Goal: Task Accomplishment & Management: Manage account settings

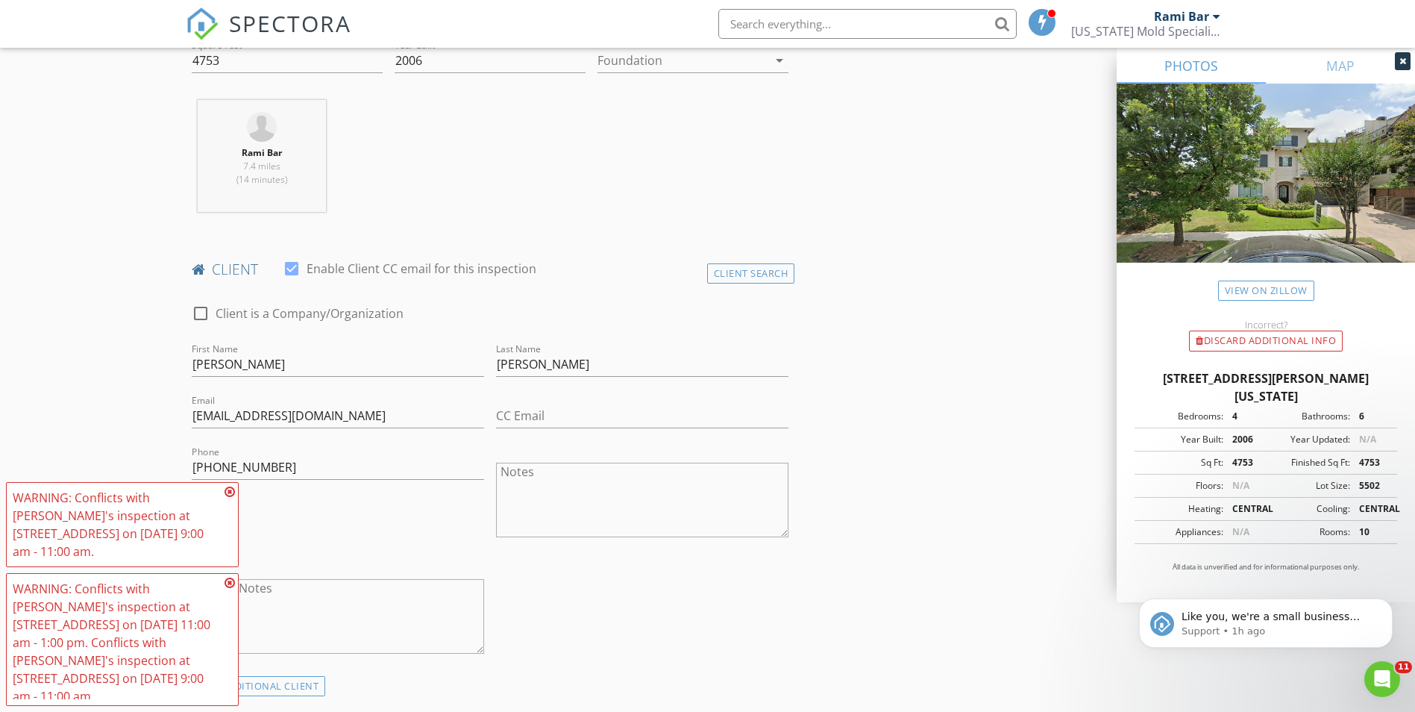
scroll to position [540, 0]
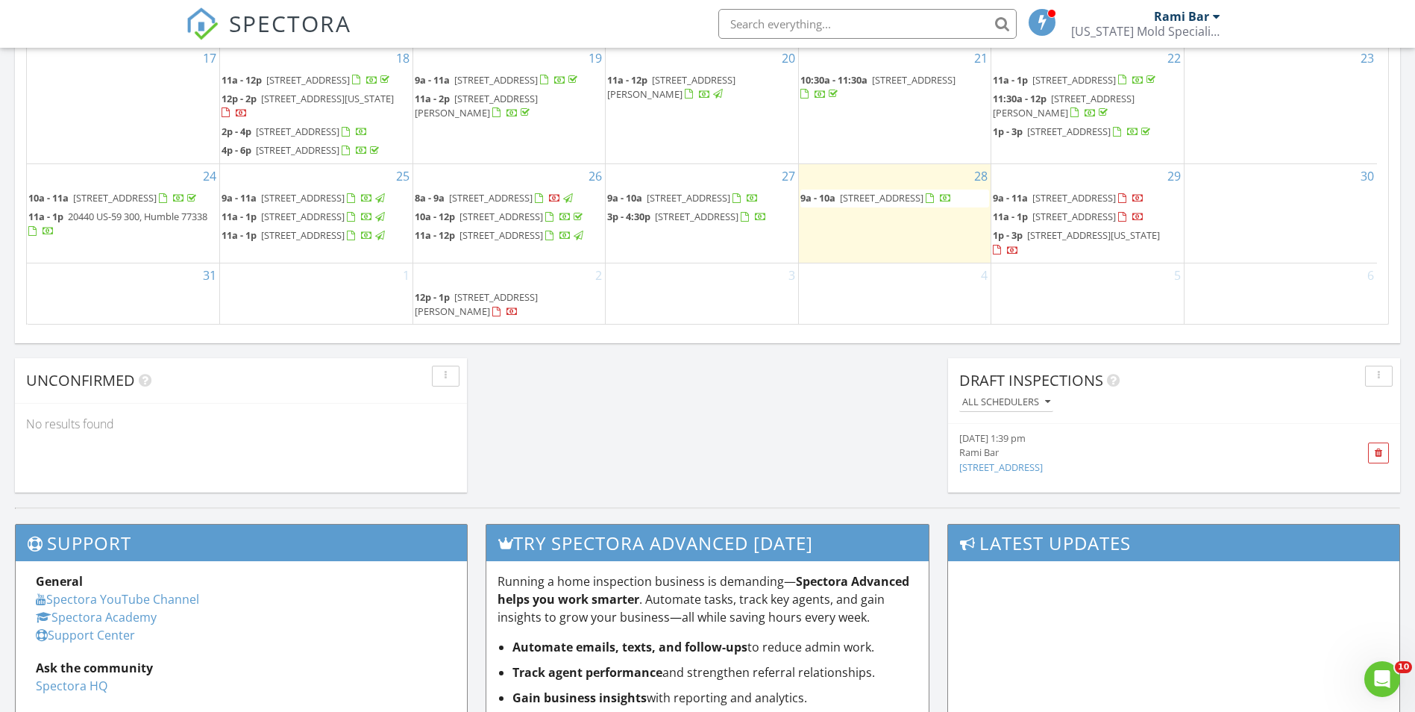
scroll to position [204, 0]
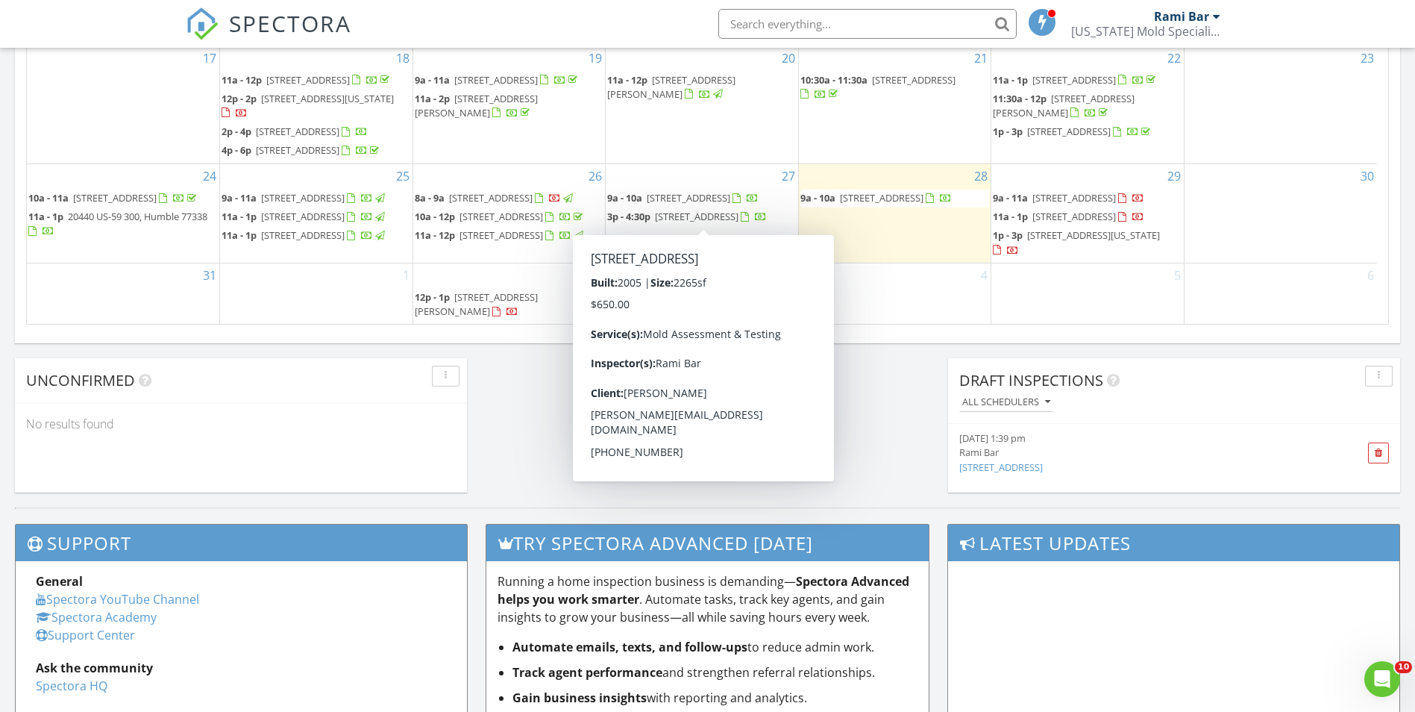
click at [741, 221] on div at bounding box center [745, 218] width 8 height 10
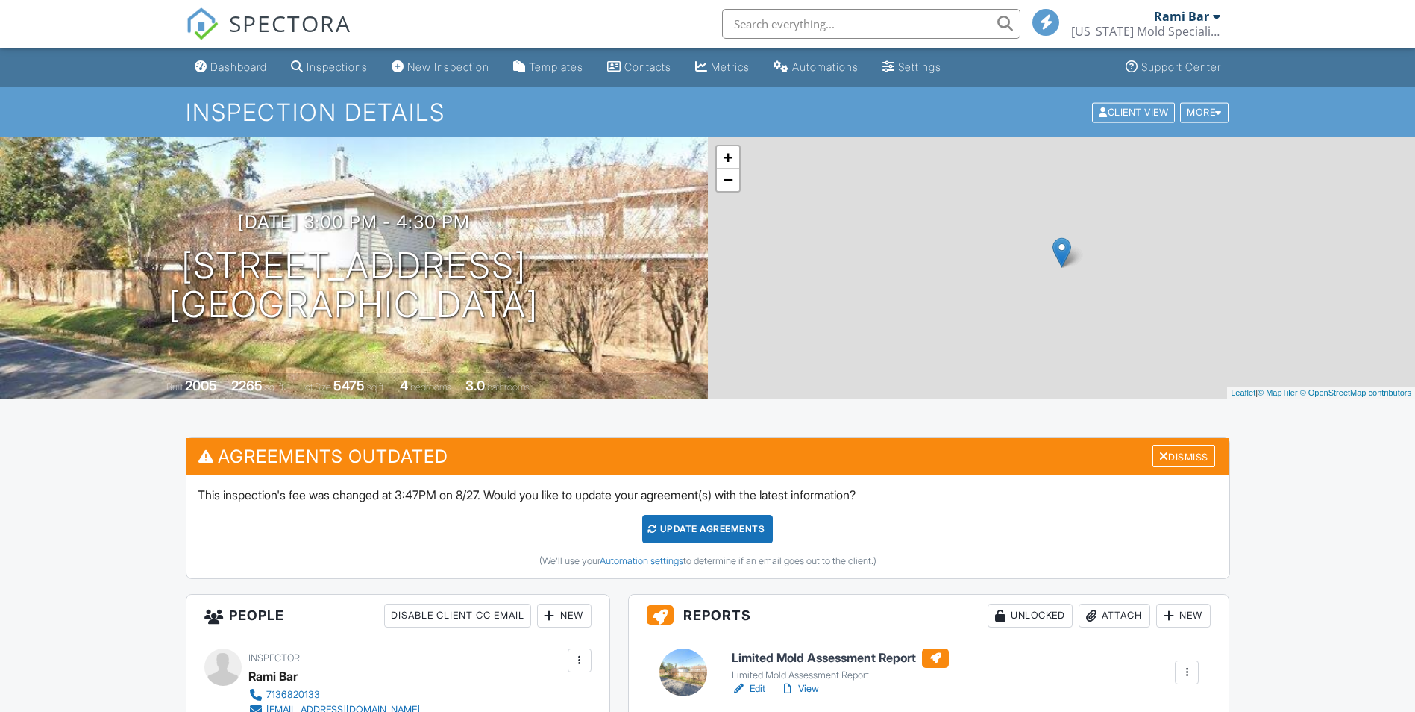
click at [1033, 621] on div "Unlocked" at bounding box center [1030, 616] width 85 height 24
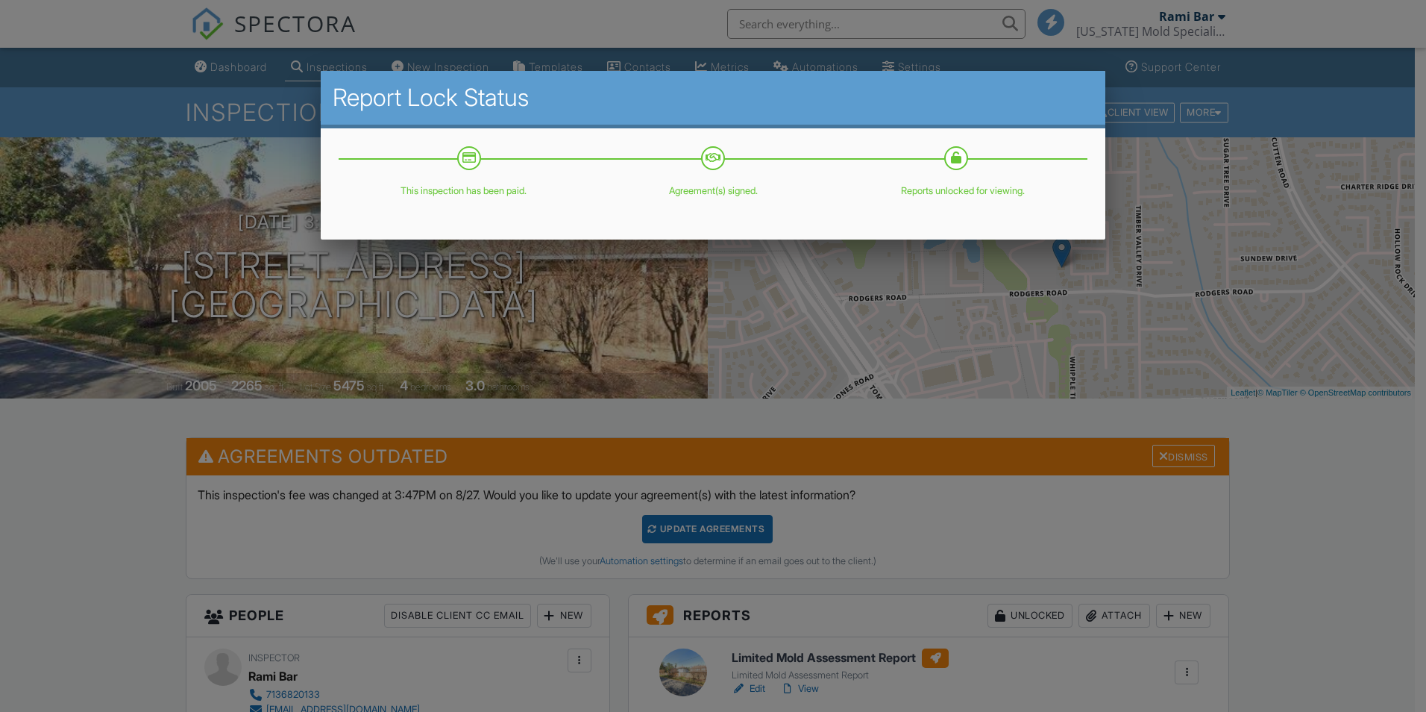
click at [1322, 524] on div at bounding box center [713, 370] width 1426 height 890
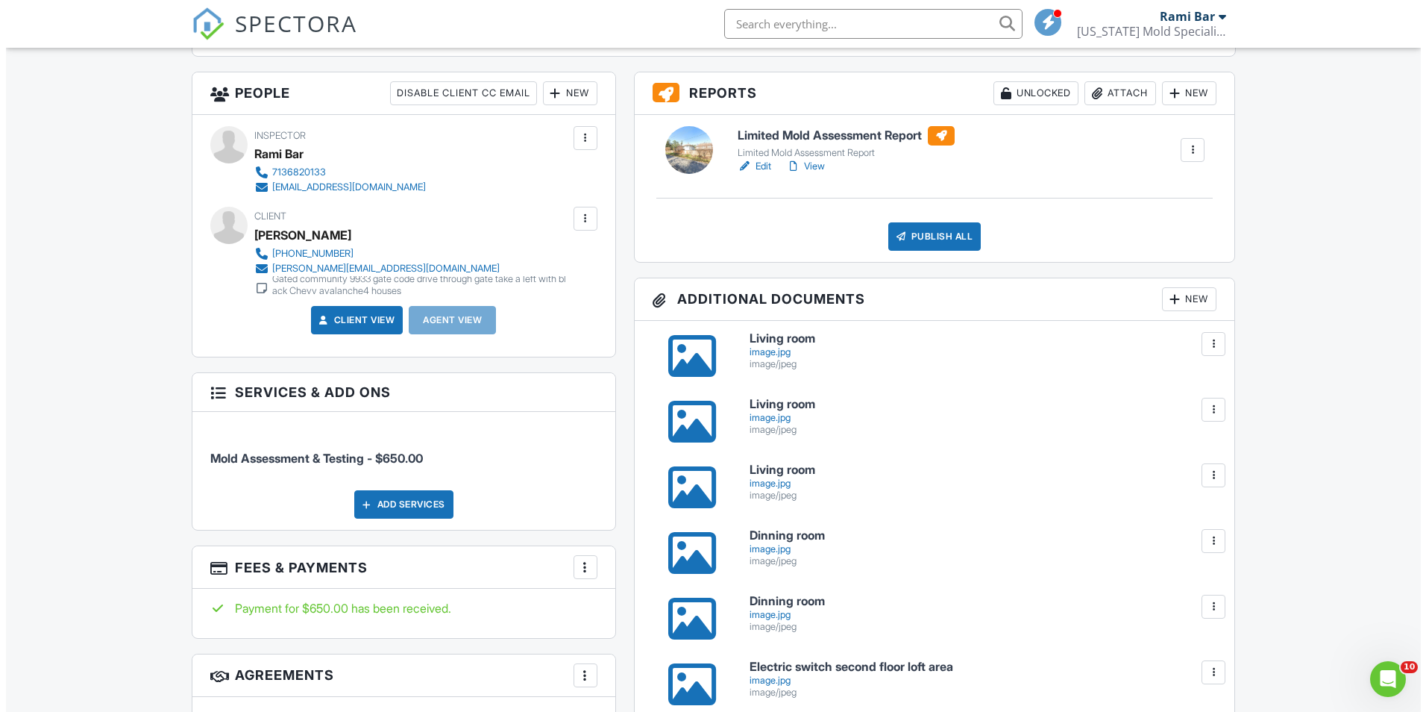
scroll to position [149, 0]
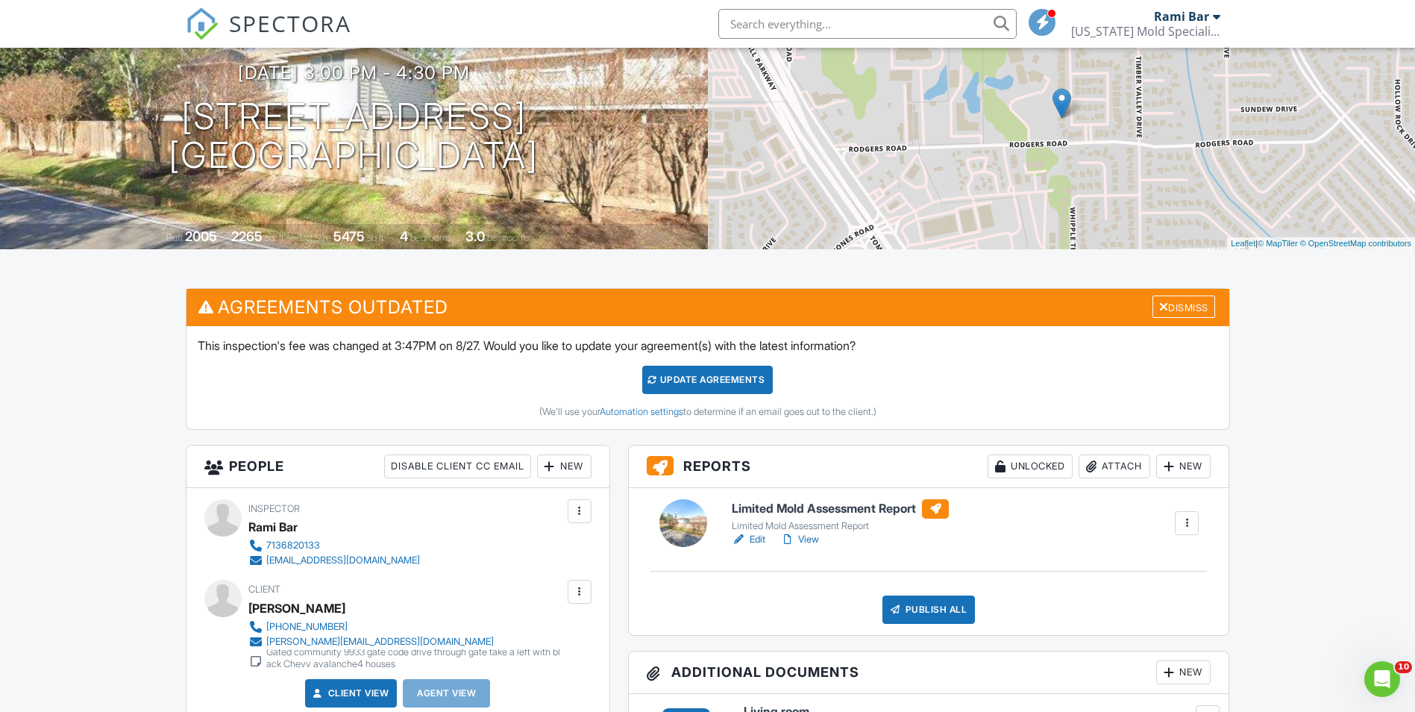
click at [1119, 464] on div "Attach" at bounding box center [1115, 466] width 72 height 24
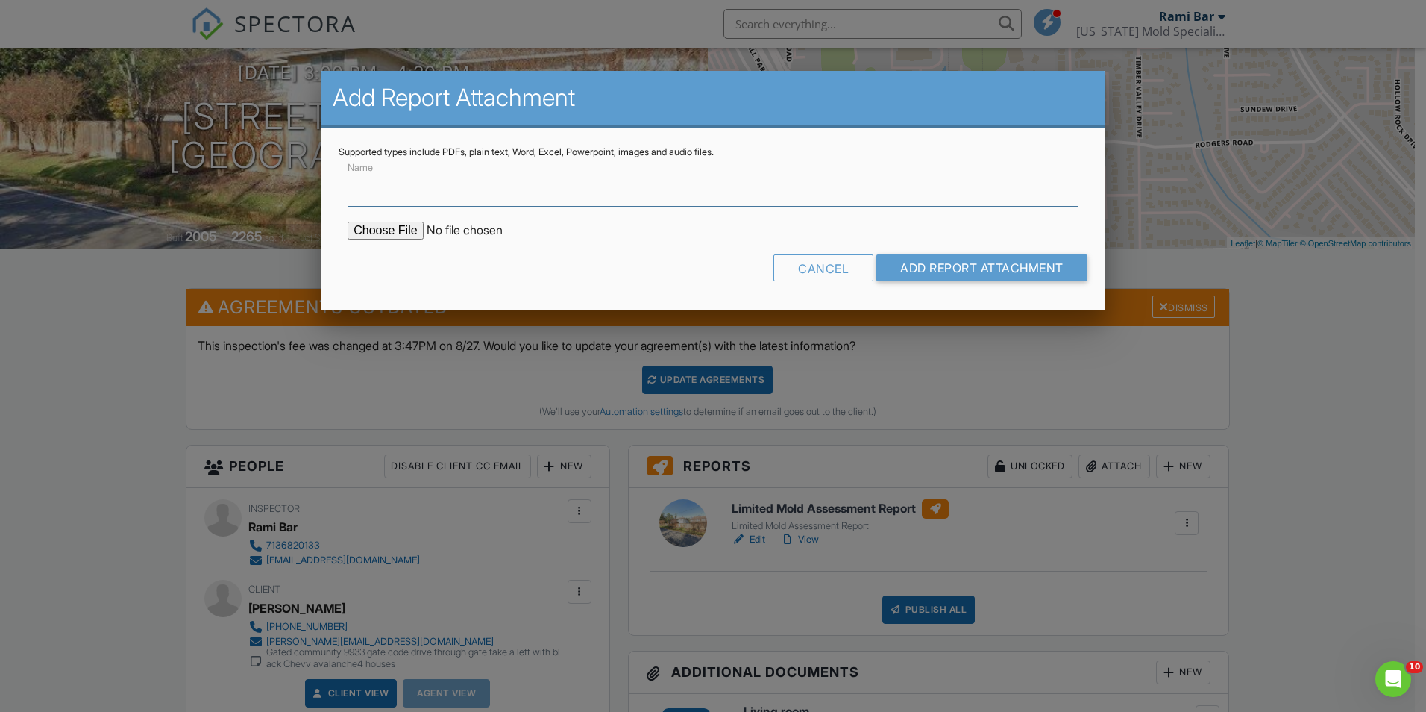
click at [428, 199] on input "Name" at bounding box center [713, 188] width 731 height 37
type input "Lab Results"
click at [411, 232] on input "file" at bounding box center [475, 231] width 254 height 18
type input "C:\fakepath\25057405_16107 Woodbend Trail_2025828144115.pdf"
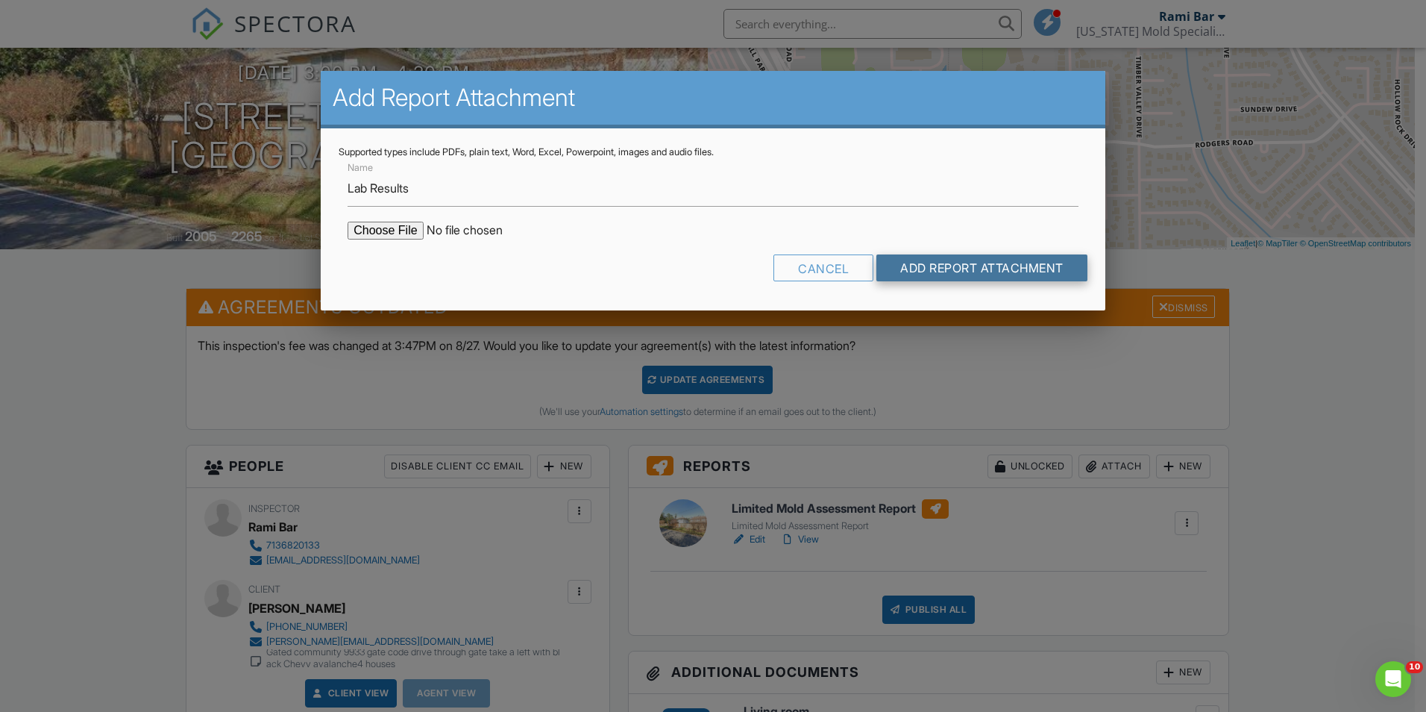
click at [1010, 270] on input "Add Report Attachment" at bounding box center [982, 267] width 211 height 27
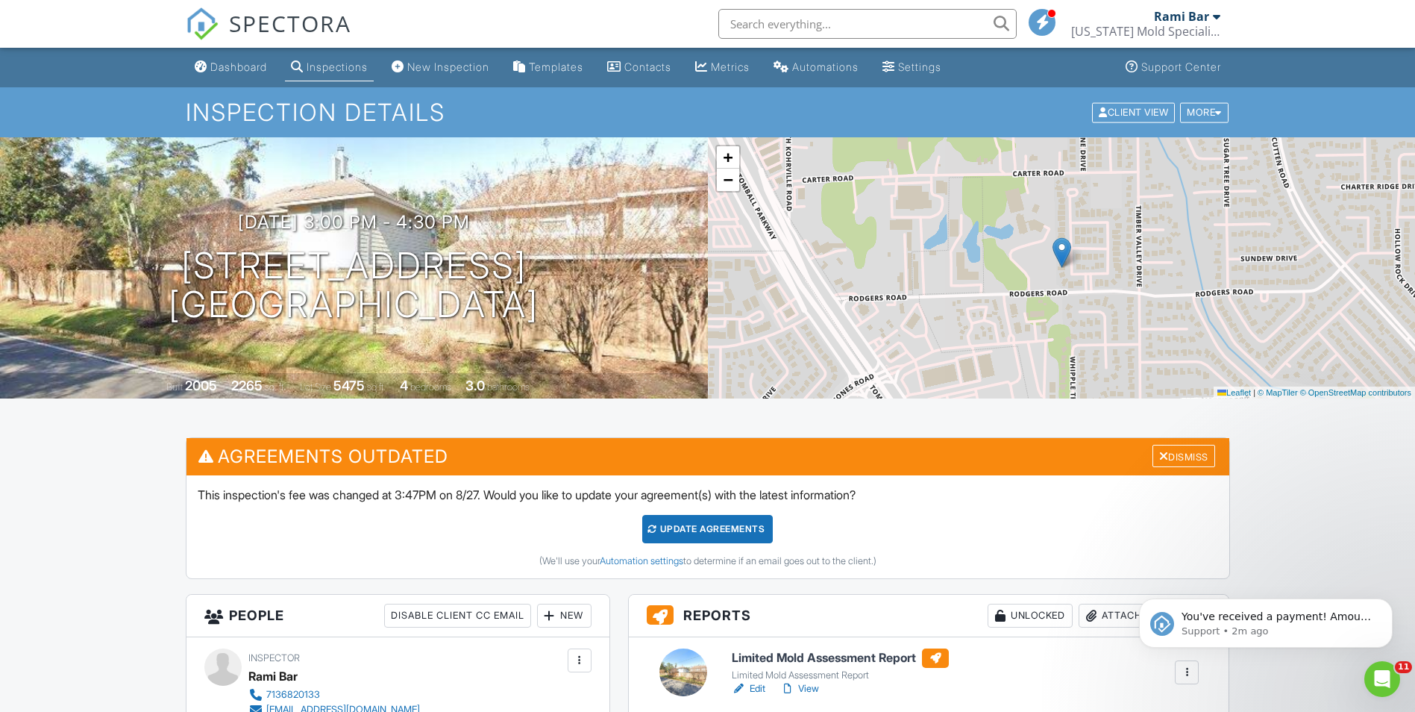
click at [824, 26] on input "text" at bounding box center [867, 24] width 298 height 30
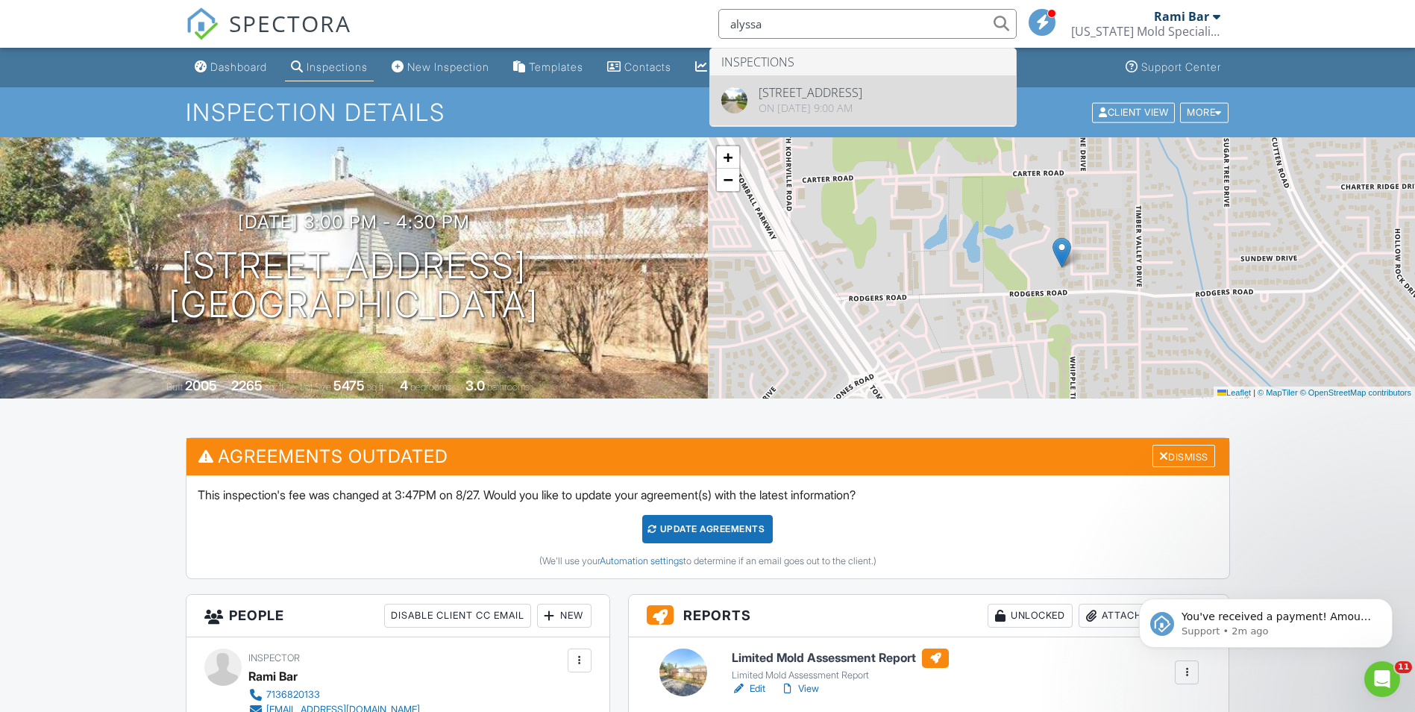
type input "alyssa"
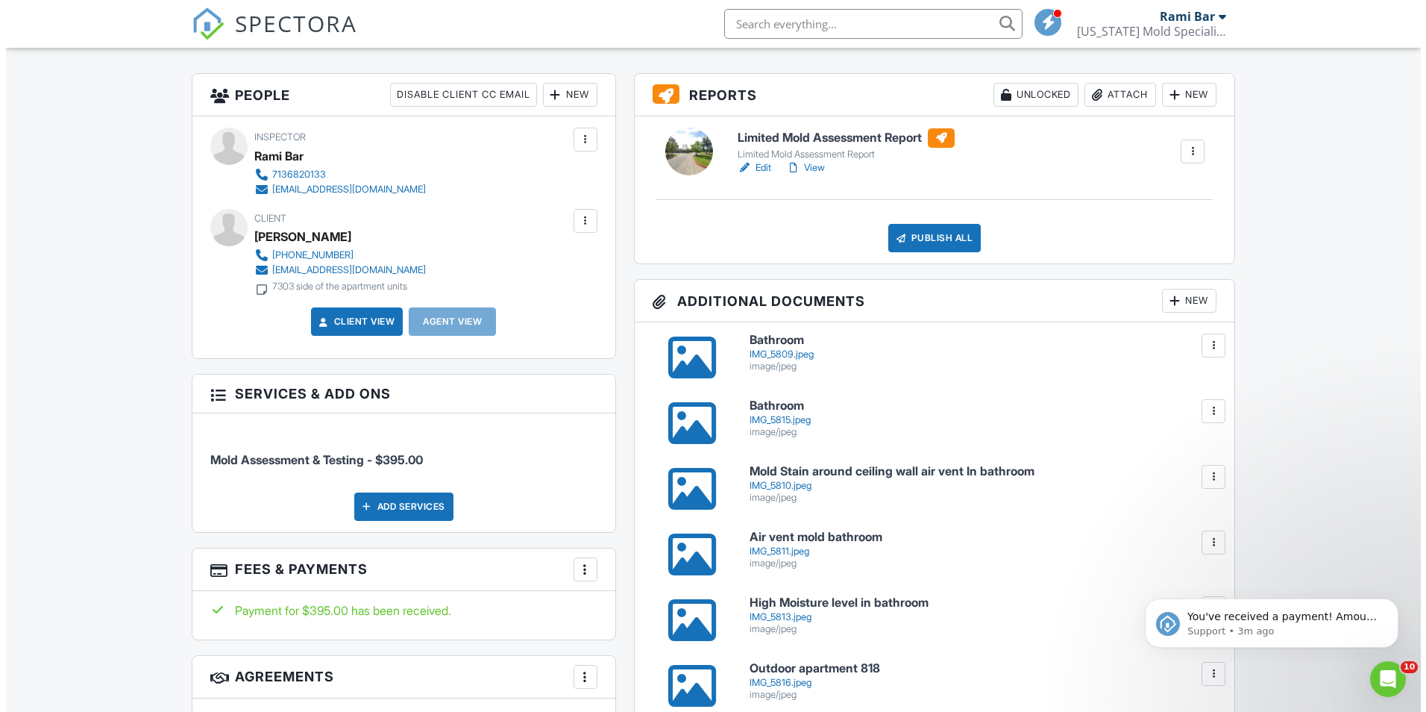
scroll to position [373, 0]
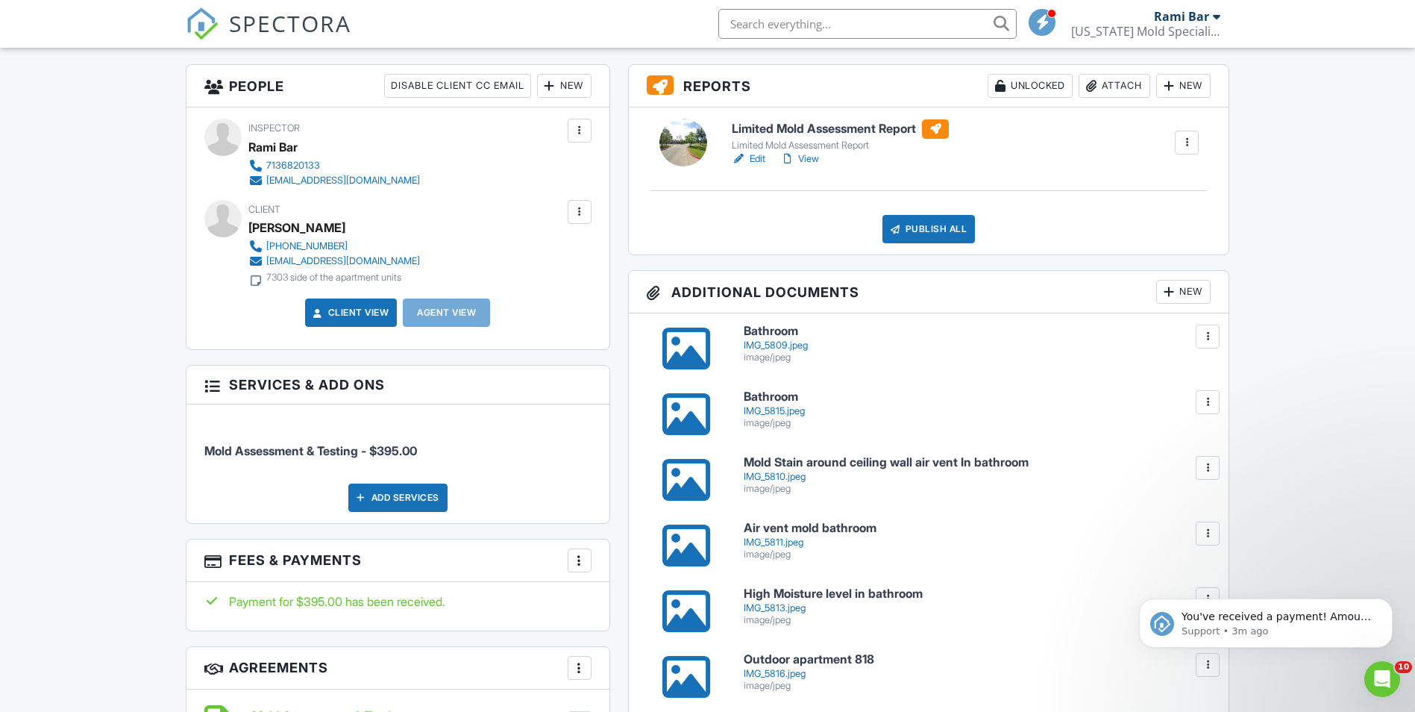
click at [1133, 84] on div "Attach" at bounding box center [1115, 86] width 72 height 24
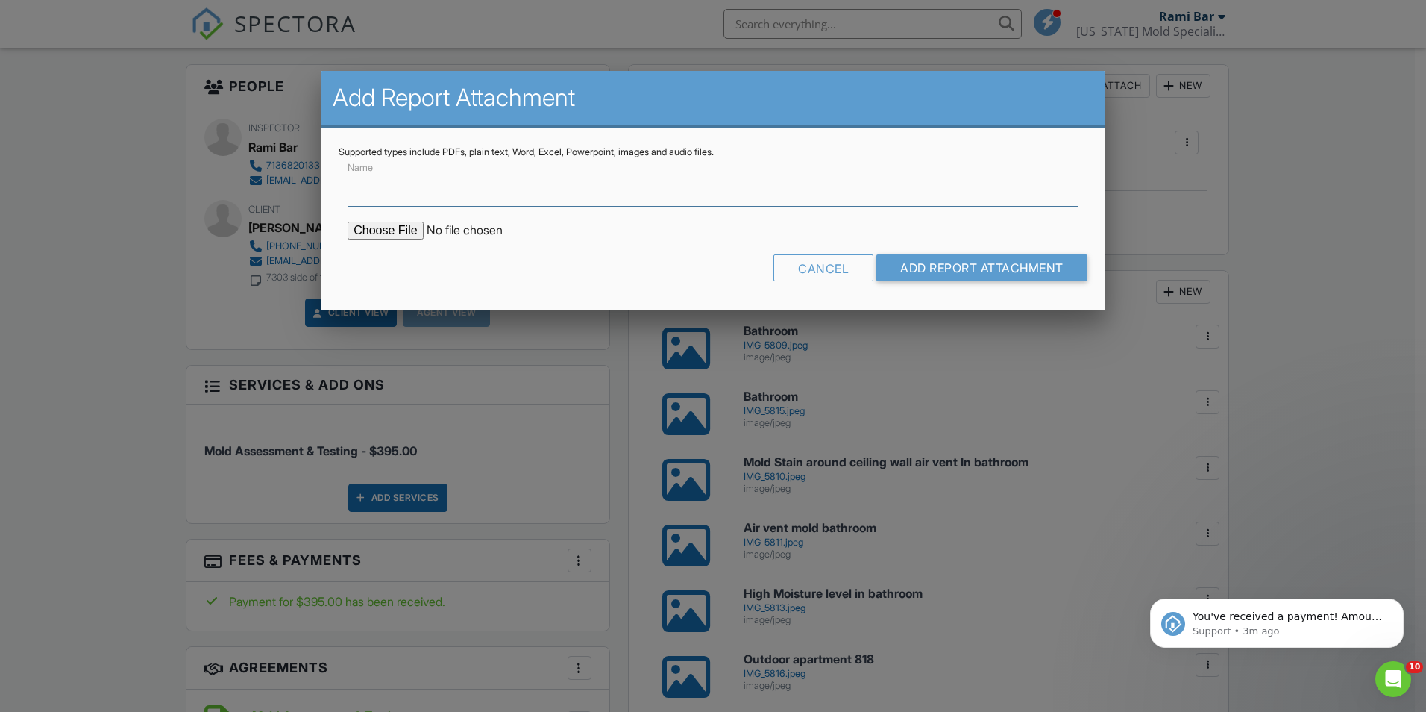
drag, startPoint x: 748, startPoint y: 194, endPoint x: 733, endPoint y: 198, distance: 15.6
click at [748, 194] on input "Name" at bounding box center [713, 188] width 731 height 37
type input "Lab Results"
click at [360, 235] on input "file" at bounding box center [475, 231] width 254 height 18
type input "C:\fakepath\25057401_7303 Spring Cypress #88_2025828141317.pdf"
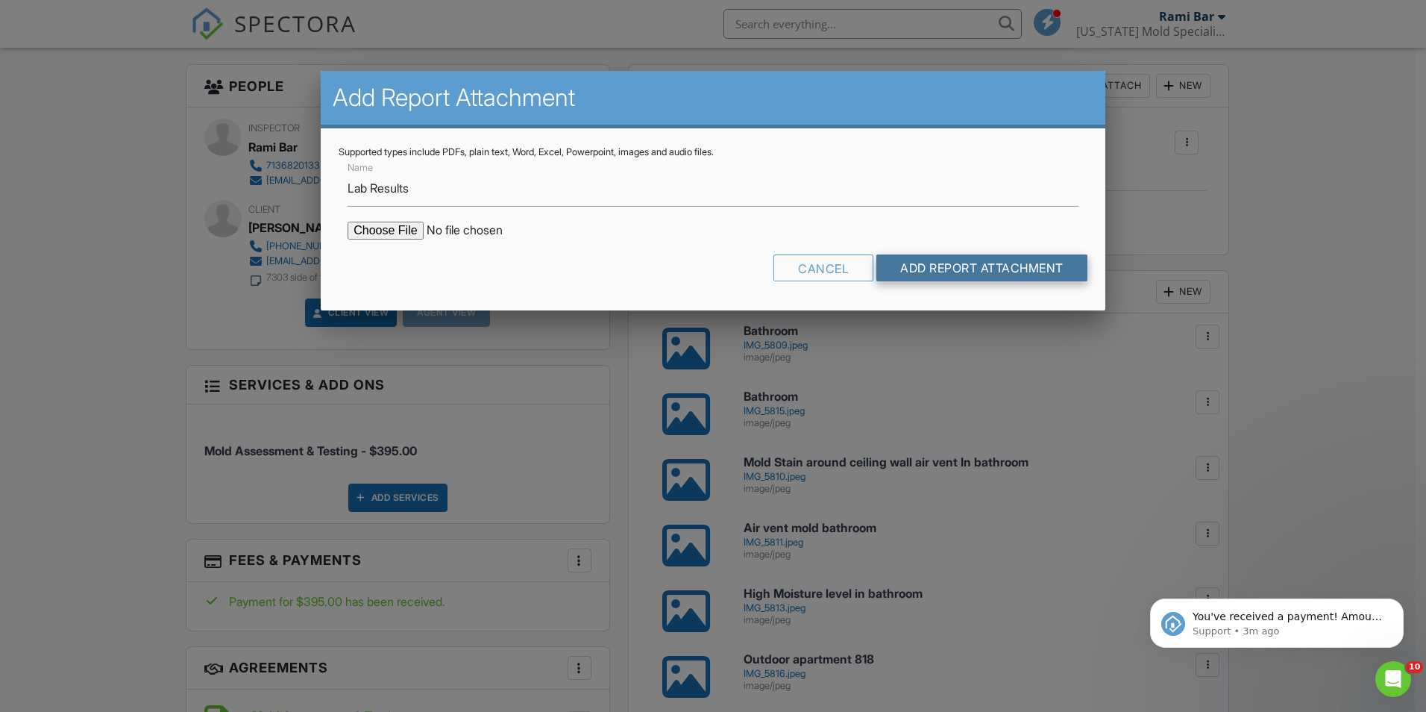
click at [918, 267] on input "Add Report Attachment" at bounding box center [982, 267] width 211 height 27
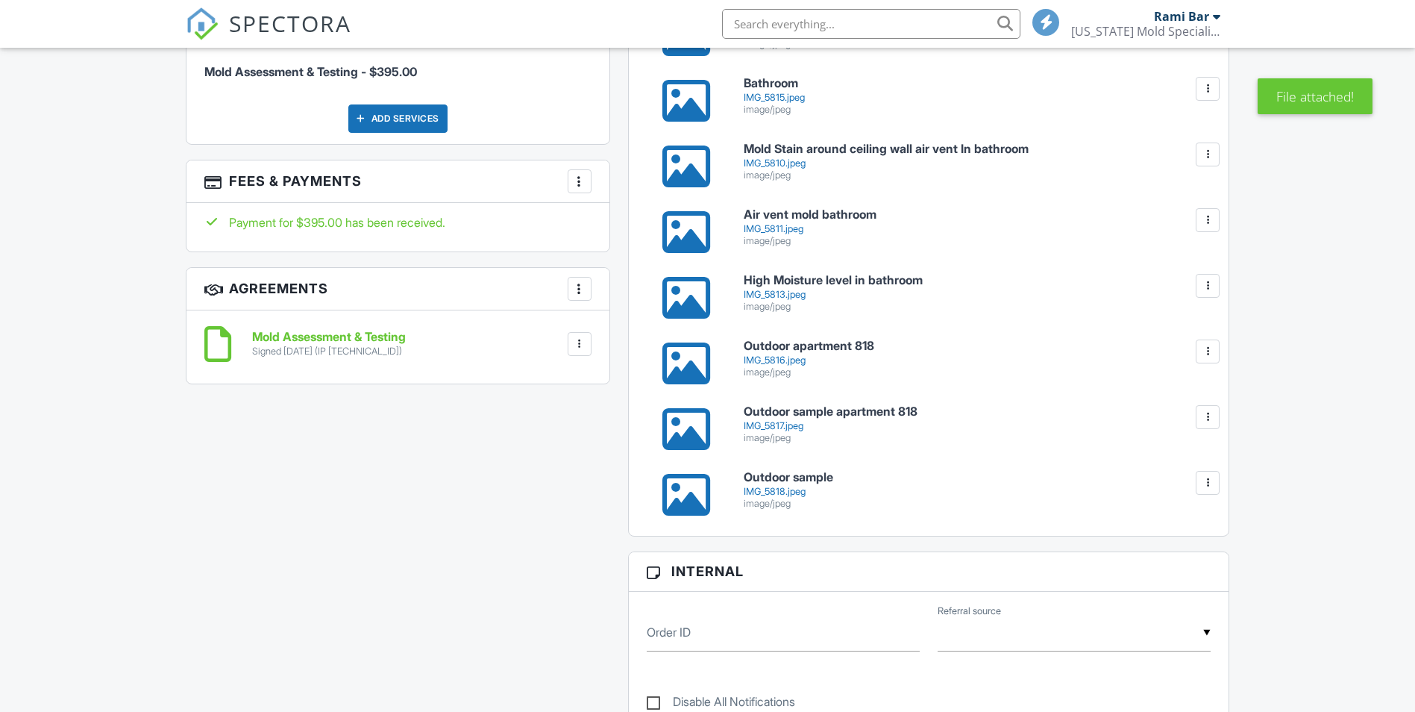
scroll to position [746, 0]
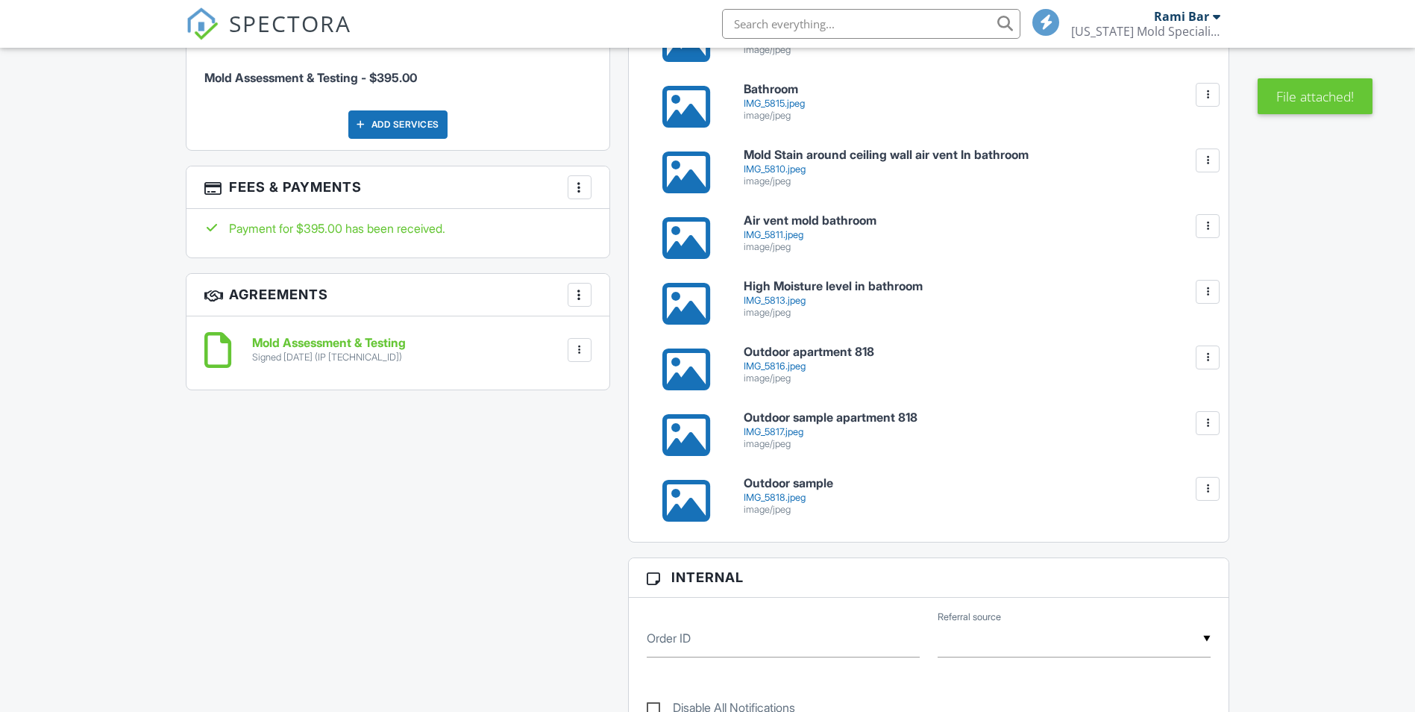
drag, startPoint x: 707, startPoint y: 419, endPoint x: 690, endPoint y: 430, distance: 20.9
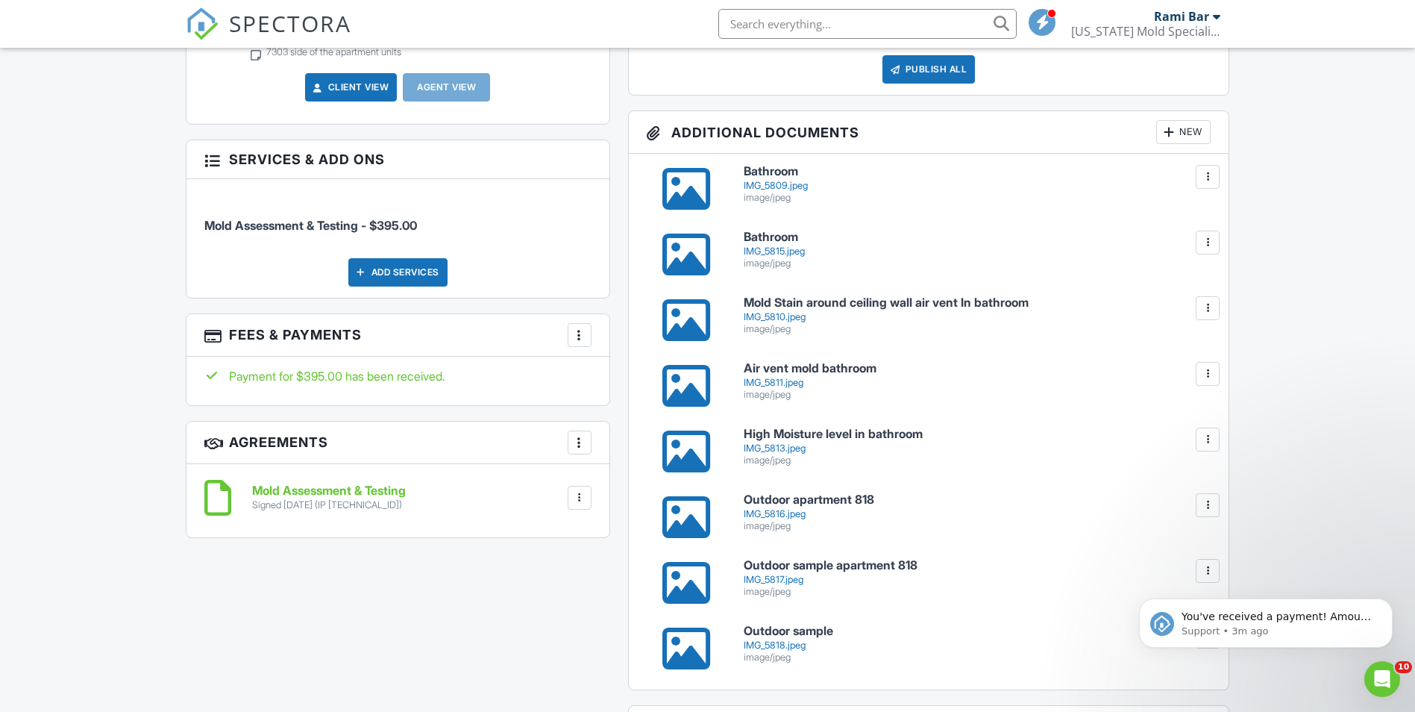
scroll to position [597, 0]
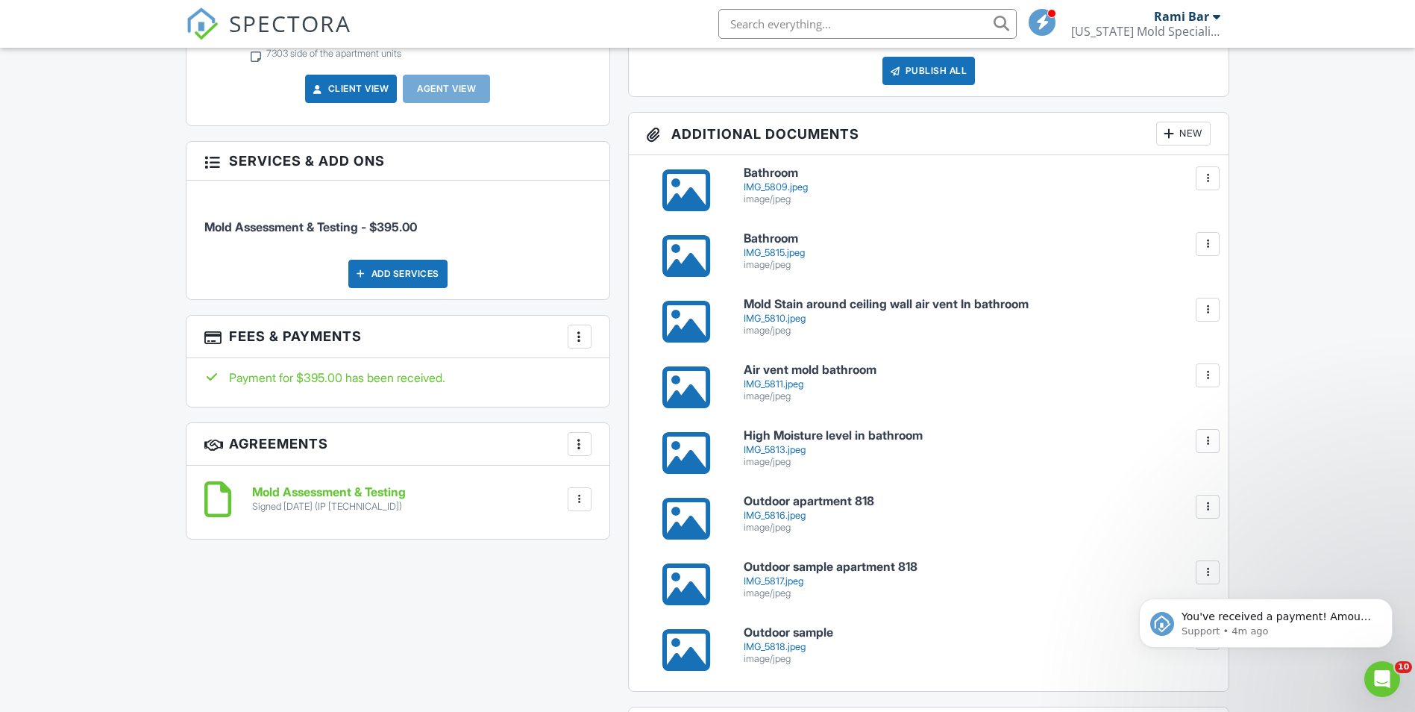
drag, startPoint x: 745, startPoint y: 145, endPoint x: 745, endPoint y: 169, distance: 23.1
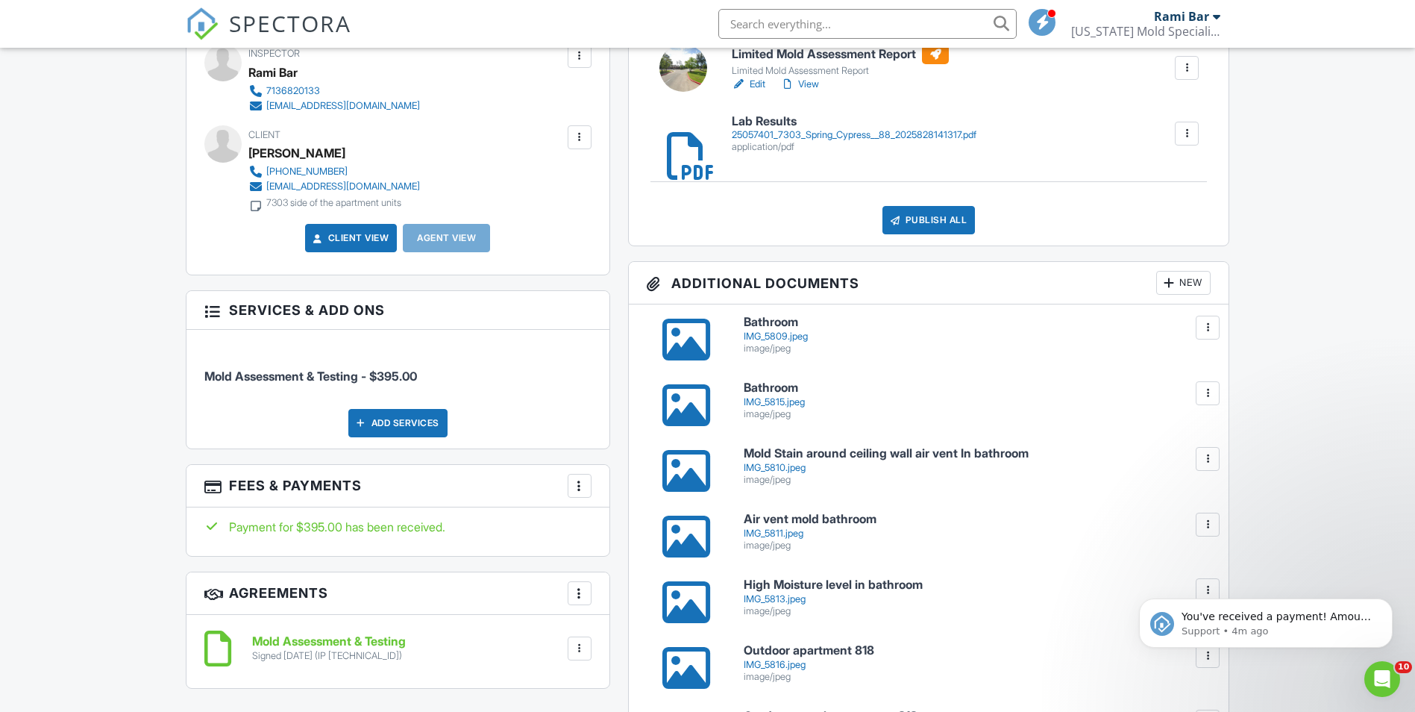
scroll to position [298, 0]
